Goal: Use online tool/utility

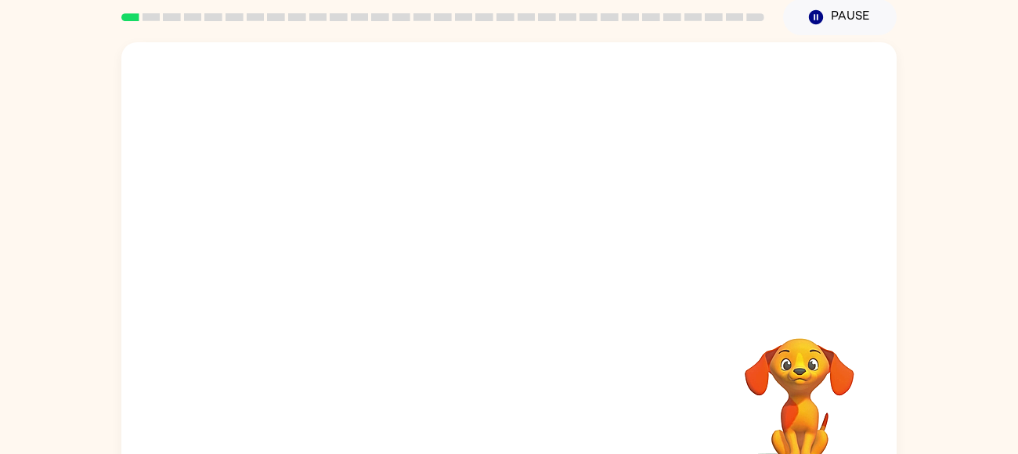
scroll to position [66, 0]
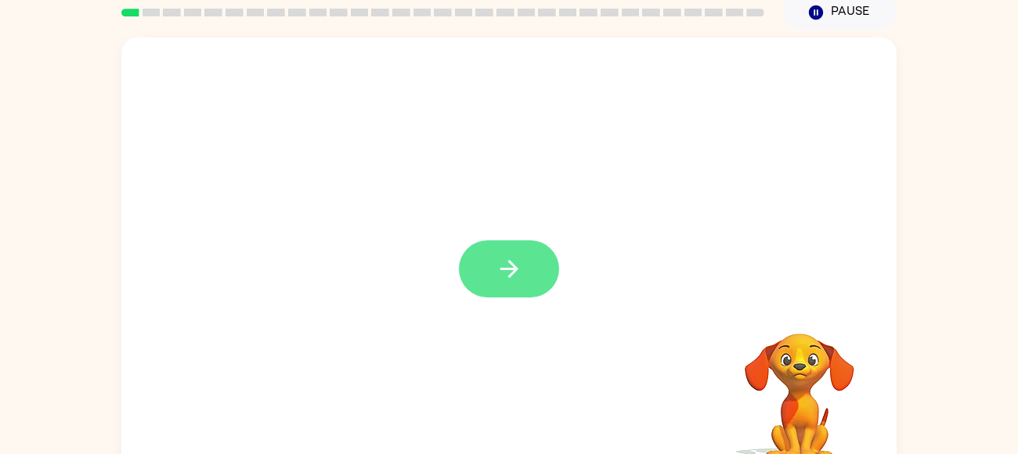
click at [501, 272] on icon "button" at bounding box center [509, 268] width 27 height 27
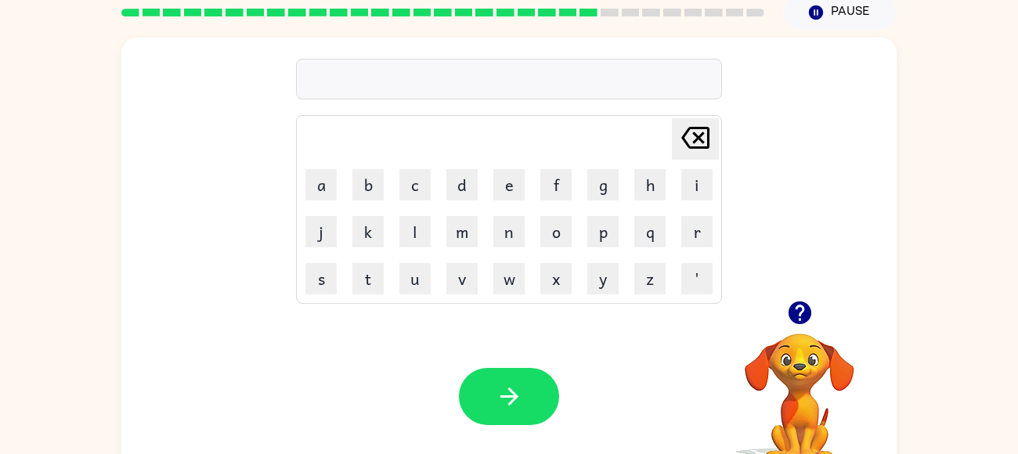
click at [808, 353] on video "Your browser must support playing .mp4 files to use Literably. Please try using…" at bounding box center [799, 387] width 157 height 157
click at [808, 394] on video "Your browser must support playing .mp4 files to use Literably. Please try using…" at bounding box center [799, 387] width 157 height 157
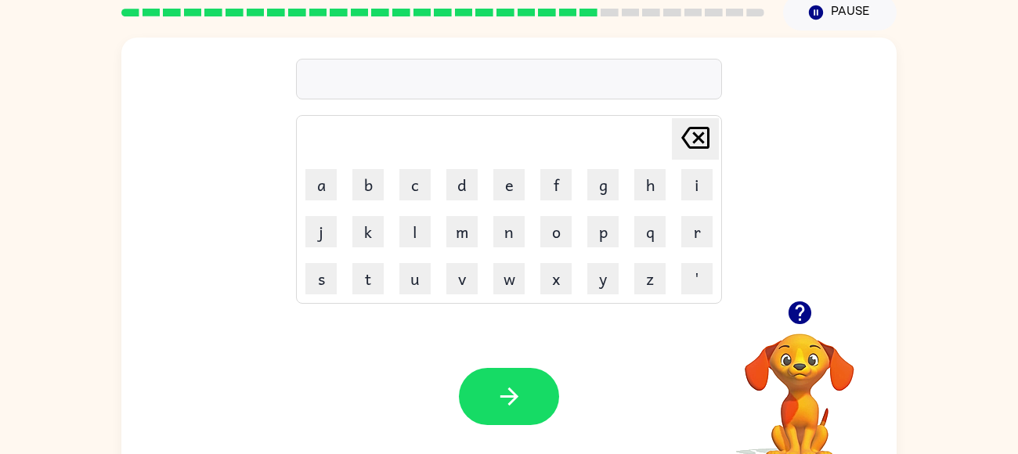
click at [808, 394] on video "Your browser must support playing .mp4 files to use Literably. Please try using…" at bounding box center [799, 387] width 157 height 157
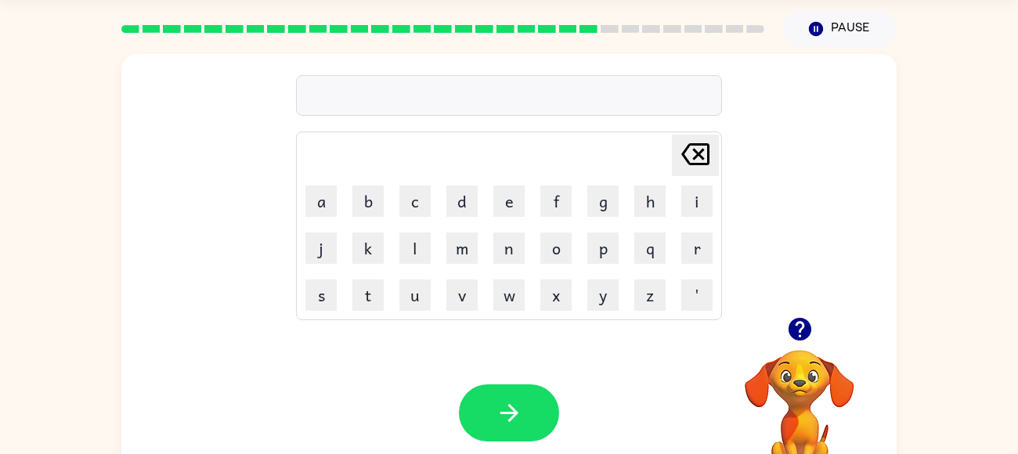
scroll to position [53, 0]
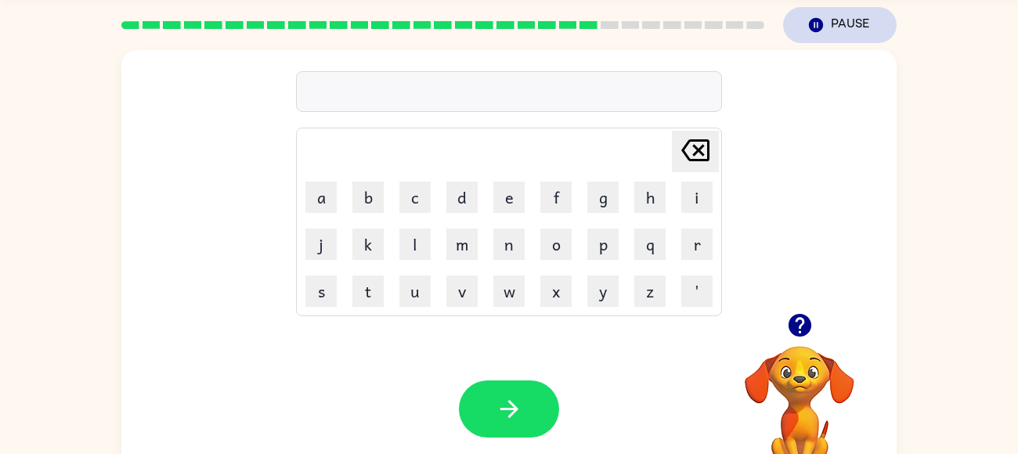
click at [811, 20] on icon "button" at bounding box center [816, 25] width 14 height 14
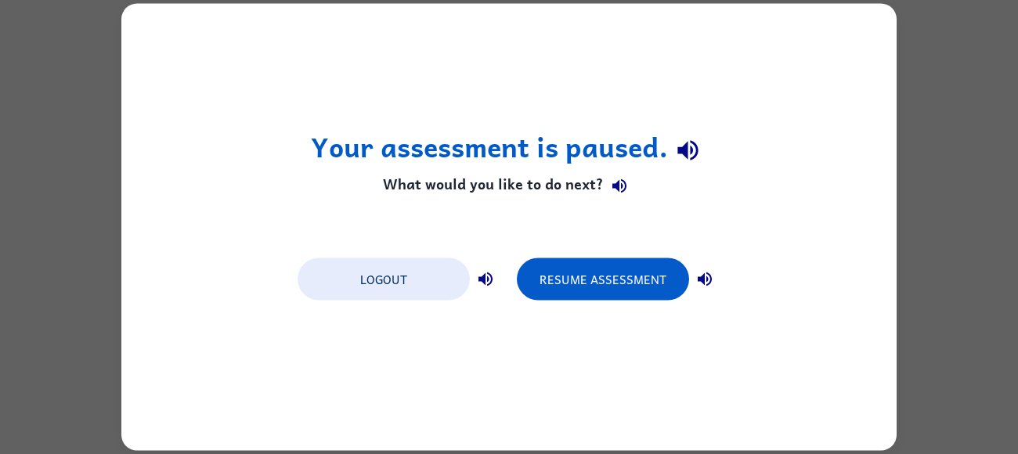
scroll to position [0, 0]
